Goal: Information Seeking & Learning: Learn about a topic

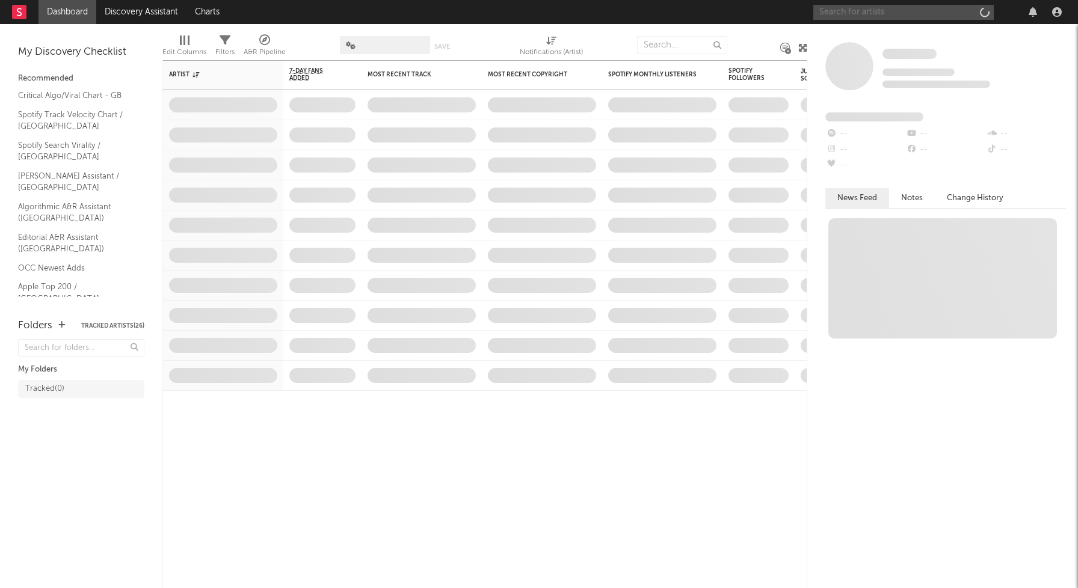
click at [883, 14] on input "text" at bounding box center [903, 12] width 180 height 15
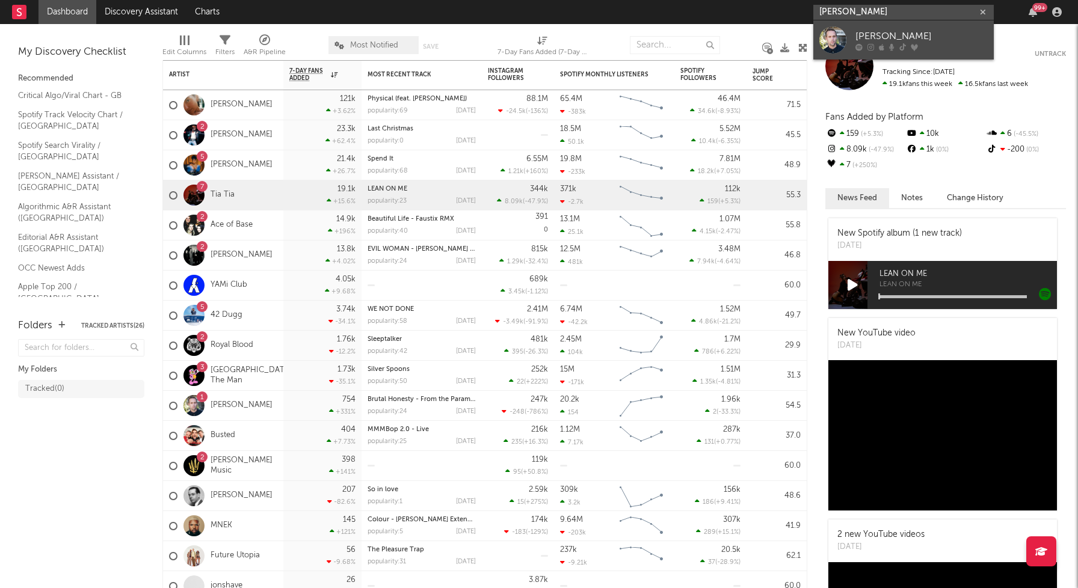
type input "[PERSON_NAME]"
click at [898, 29] on div "[PERSON_NAME]" at bounding box center [922, 36] width 132 height 14
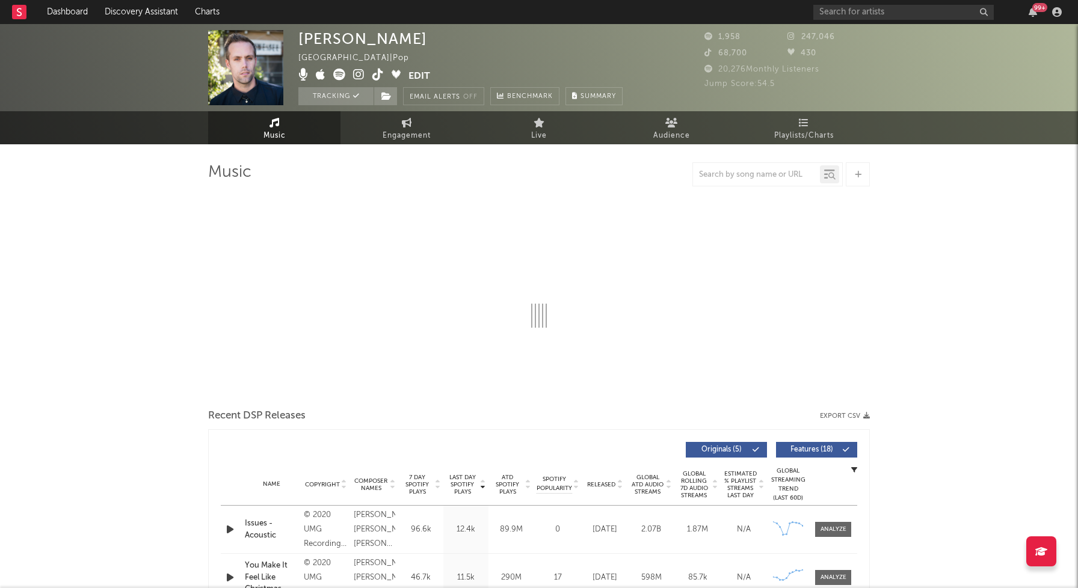
select select "6m"
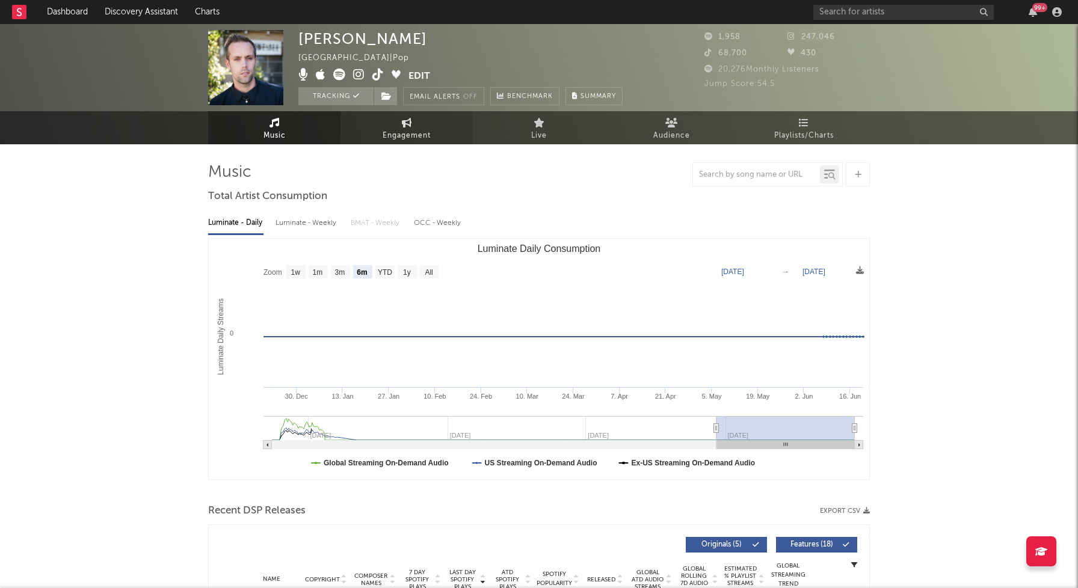
click at [399, 129] on span "Engagement" at bounding box center [407, 136] width 48 height 14
select select "1w"
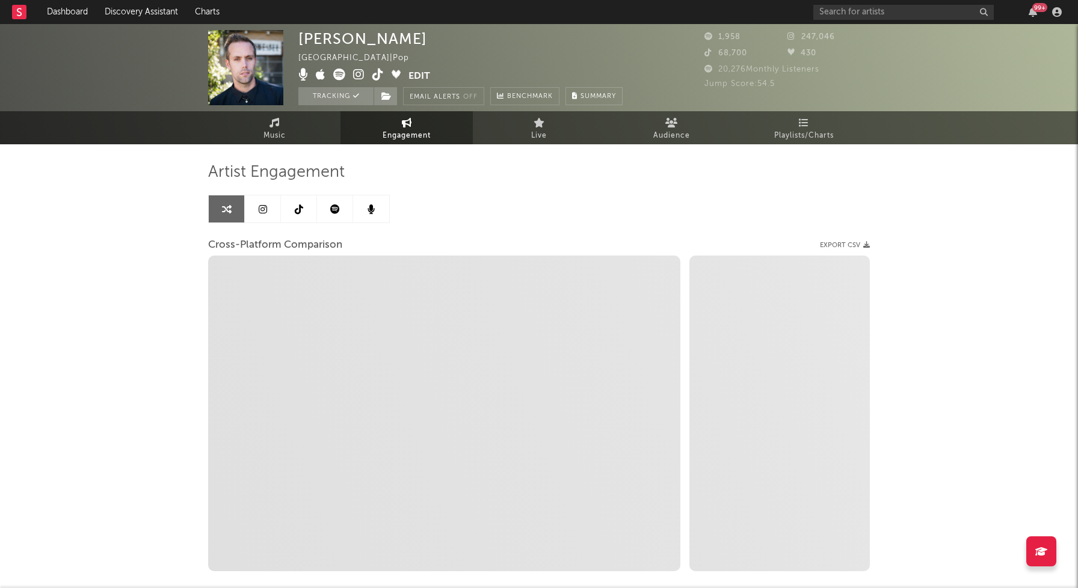
select select "1m"
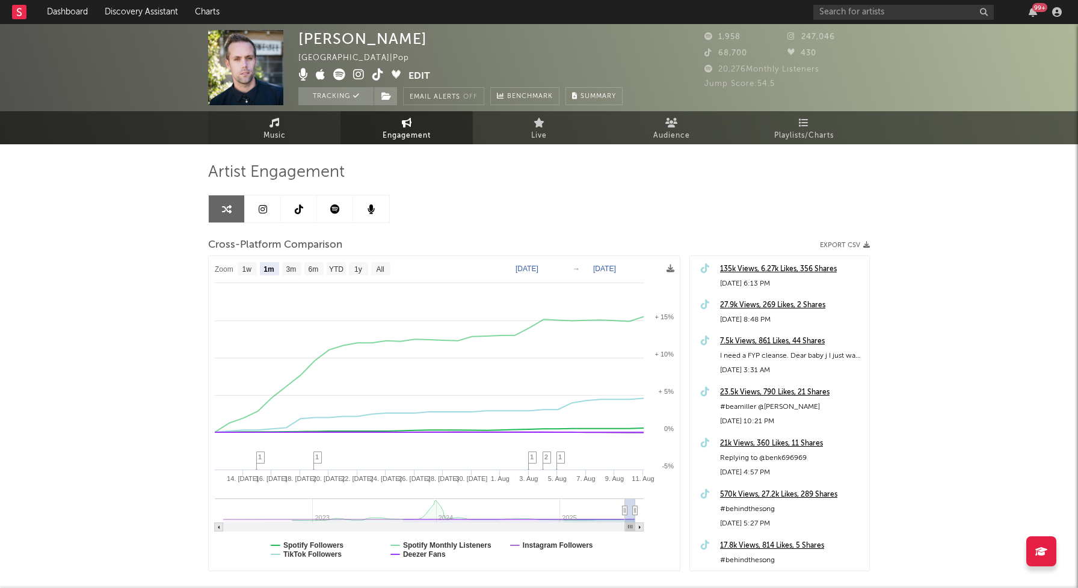
click at [269, 133] on span "Music" at bounding box center [275, 136] width 22 height 14
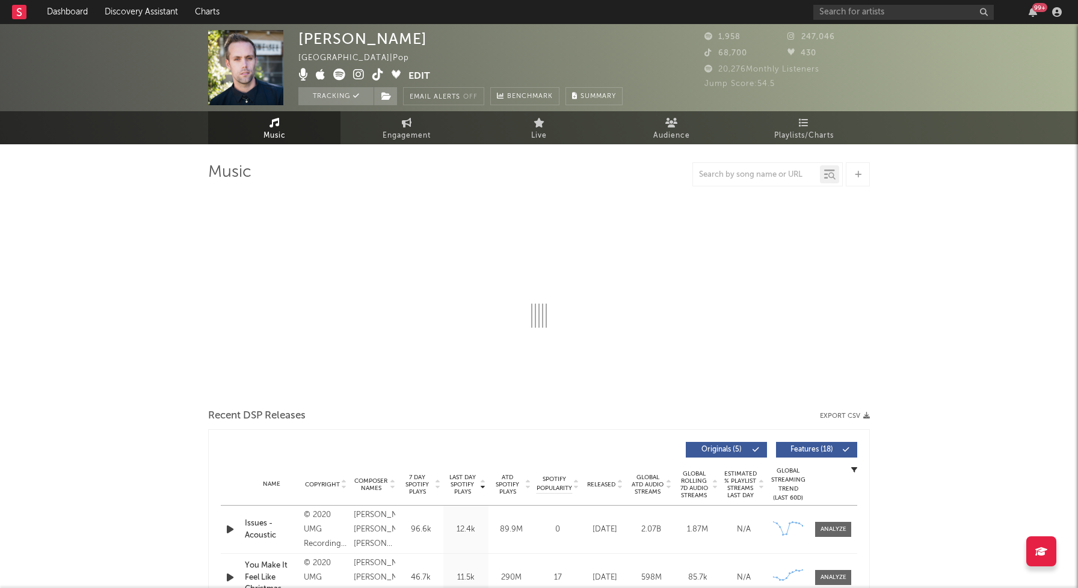
select select "6m"
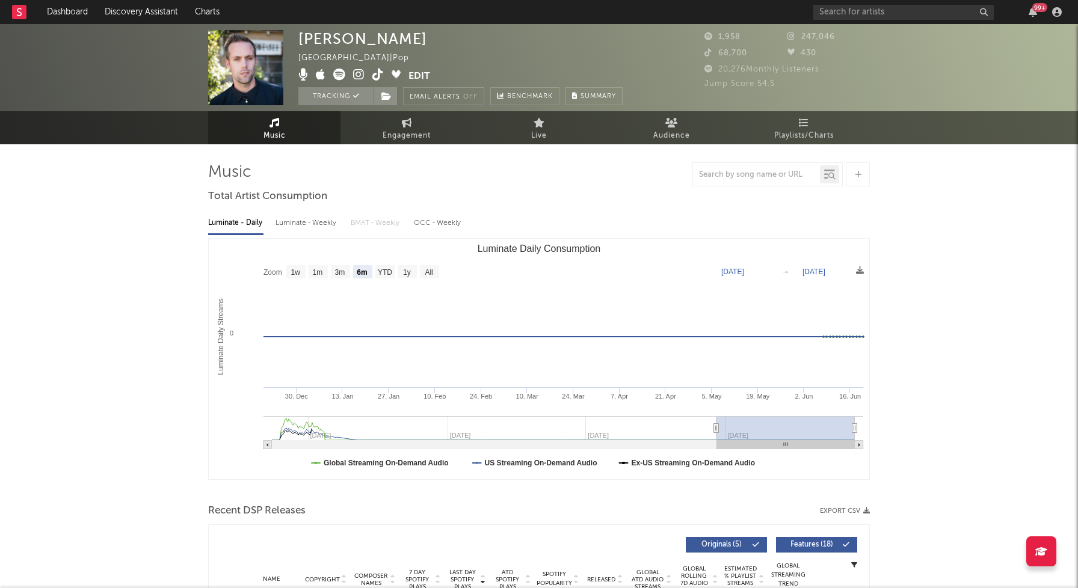
click at [336, 37] on div "[PERSON_NAME]" at bounding box center [362, 38] width 129 height 17
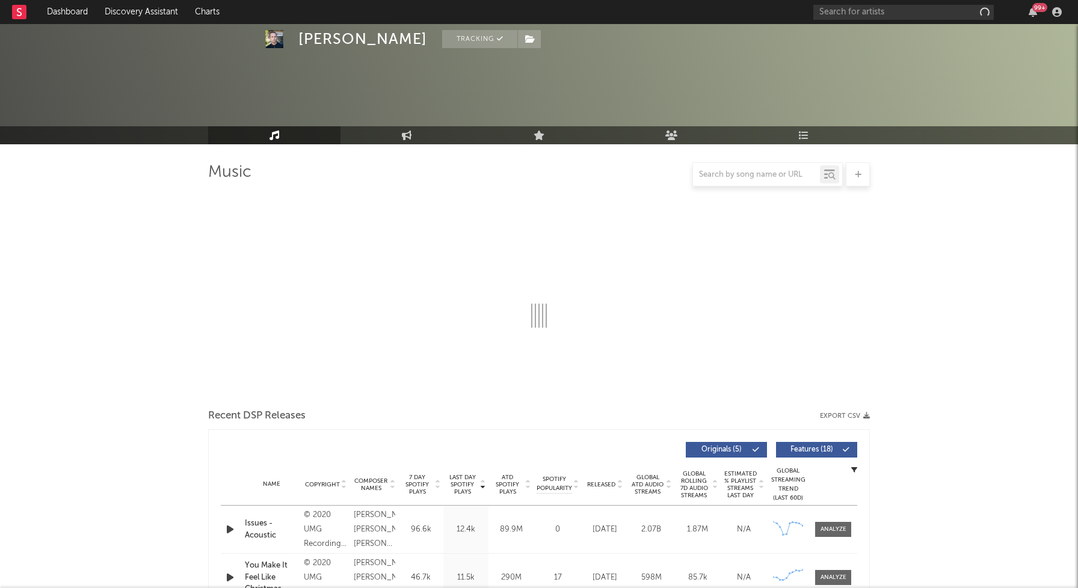
scroll to position [134, 0]
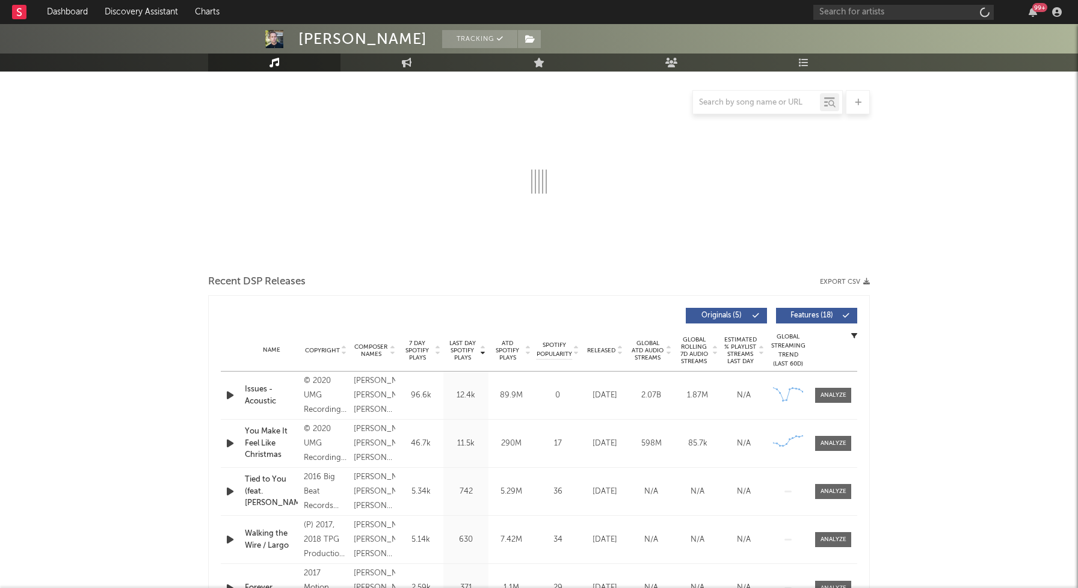
select select "6m"
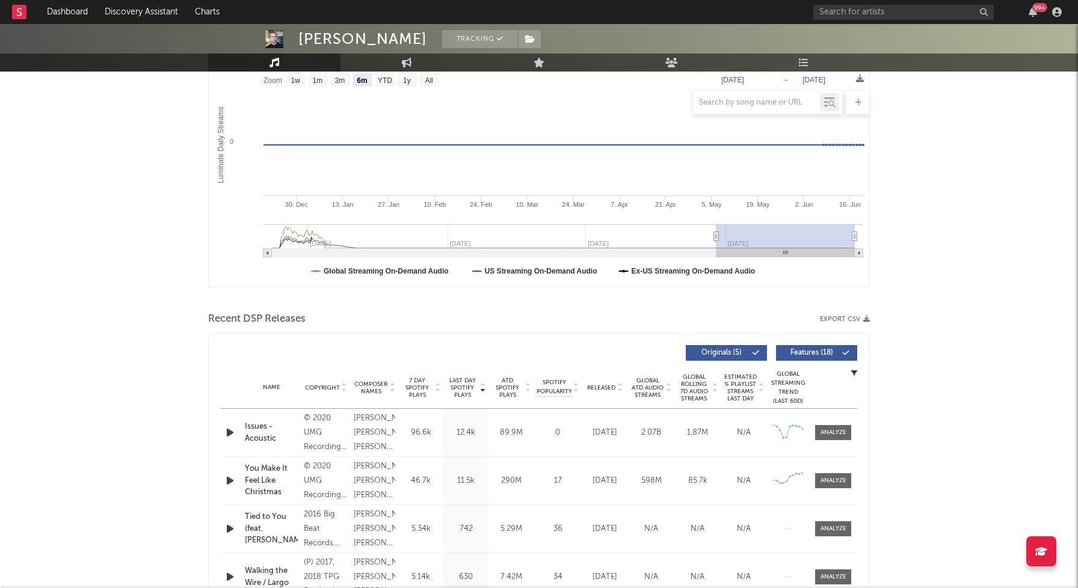
scroll to position [0, 0]
